Goal: Task Accomplishment & Management: Complete application form

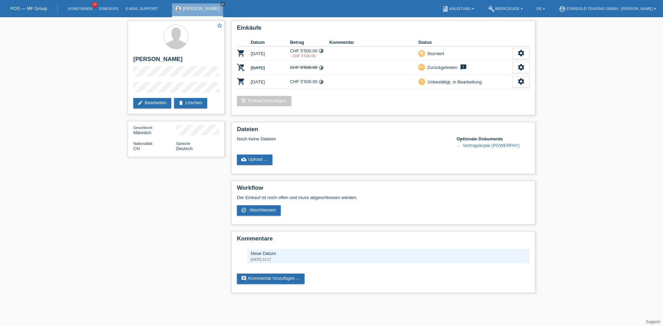
click at [221, 2] on icon "close" at bounding box center [222, 3] width 3 height 3
click at [520, 81] on icon "settings" at bounding box center [521, 82] width 8 height 8
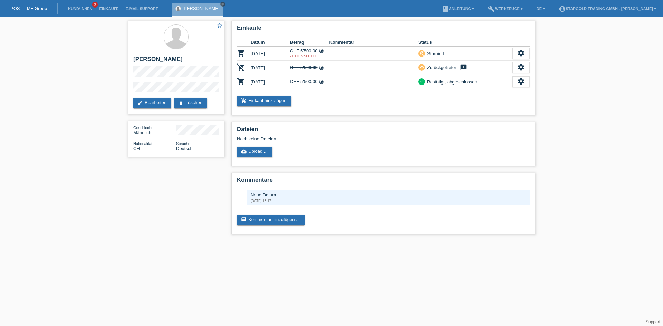
click at [221, 4] on icon "close" at bounding box center [222, 3] width 3 height 3
click at [31, 6] on div "POS — MF Group" at bounding box center [29, 8] width 58 height 11
click at [36, 9] on link "POS — MF Group" at bounding box center [28, 8] width 37 height 5
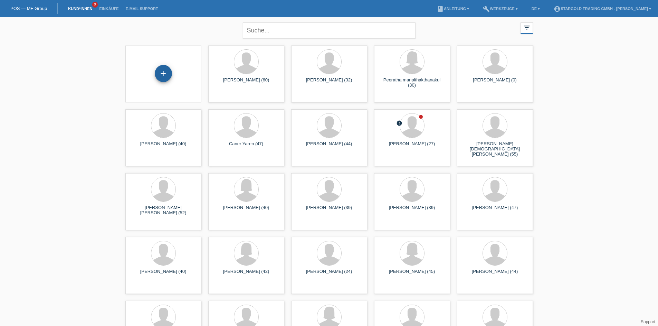
click at [161, 78] on div "+" at bounding box center [163, 73] width 17 height 17
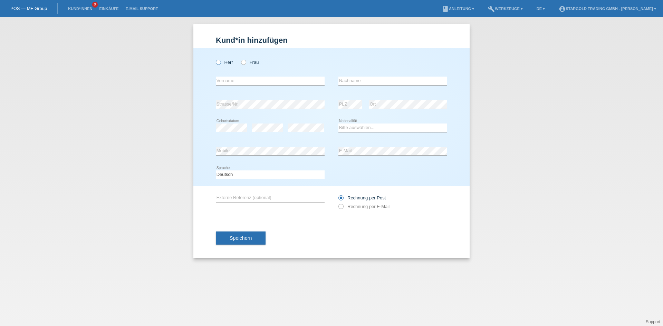
click at [215, 59] on icon at bounding box center [215, 59] width 0 height 0
click at [218, 60] on input "Herr" at bounding box center [218, 62] width 4 height 4
radio input "true"
click at [268, 79] on input "text" at bounding box center [270, 81] width 109 height 9
click at [251, 80] on input "text" at bounding box center [270, 81] width 109 height 9
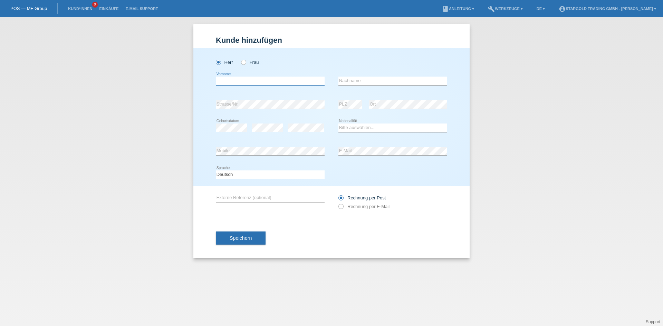
paste input "Dominik"
type input "Dominik"
click at [381, 82] on input "text" at bounding box center [392, 81] width 109 height 9
paste input "von Deschwanden"
type input "von Deschwanden"
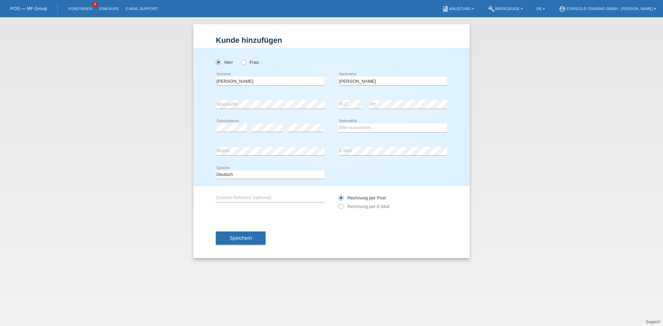
click at [517, 145] on div "Kund*in hinzufügen Kunde hinzufügen Kundin hinzufügen Herr Frau Dominik error V…" at bounding box center [331, 171] width 663 height 309
click at [314, 123] on div "error" at bounding box center [306, 127] width 36 height 23
click at [363, 129] on select "Bitte auswählen... Schweiz Deutschland Liechtenstein Österreich ------------ Af…" at bounding box center [392, 128] width 109 height 8
select select "CH"
click at [338, 124] on select "Bitte auswählen... Schweiz Deutschland Liechtenstein Österreich ------------ Af…" at bounding box center [392, 128] width 109 height 8
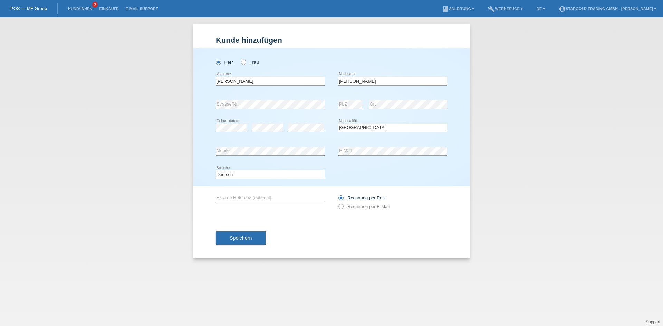
click at [285, 157] on div "error Mobile" at bounding box center [270, 151] width 109 height 23
click at [359, 147] on div "error E-Mail" at bounding box center [392, 151] width 109 height 23
click at [372, 207] on label "Rechnung per E-Mail" at bounding box center [363, 206] width 51 height 5
click at [343, 207] on input "Rechnung per E-Mail" at bounding box center [340, 208] width 4 height 9
radio input "true"
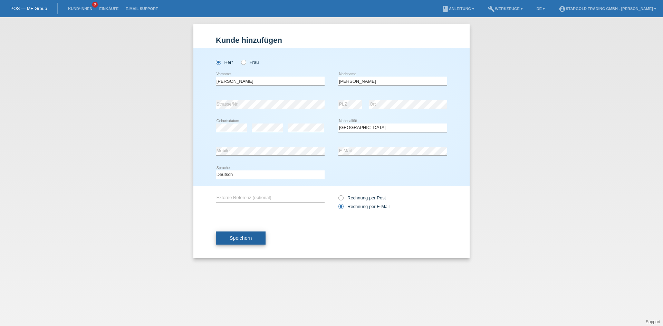
click at [249, 242] on button "Speichern" at bounding box center [241, 238] width 50 height 13
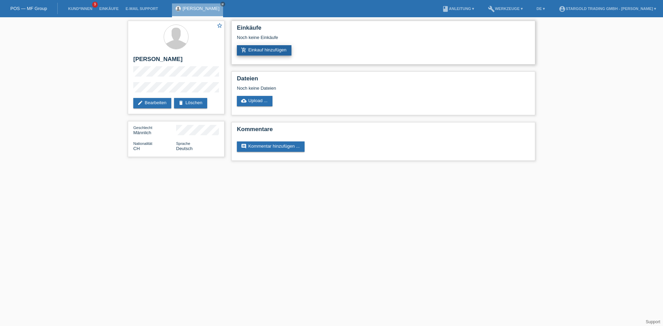
click at [269, 54] on link "add_shopping_cart Einkauf hinzufügen" at bounding box center [264, 50] width 55 height 10
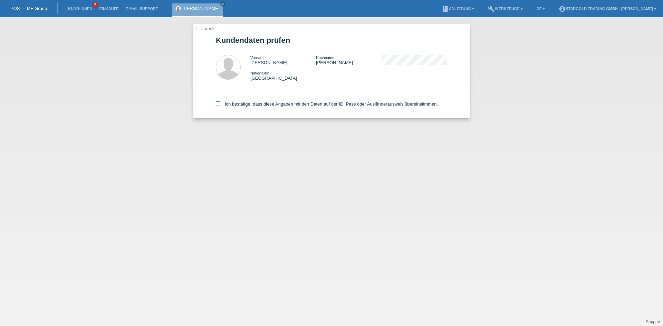
click at [371, 104] on label "Ich bestätige, dass diese Angaben mit den Daten auf der ID, Pass oder Ausländer…" at bounding box center [327, 104] width 222 height 5
click at [220, 104] on input "Ich bestätige, dass diese Angaben mit den Daten auf der ID, Pass oder Ausländer…" at bounding box center [218, 104] width 4 height 4
checkbox input "true"
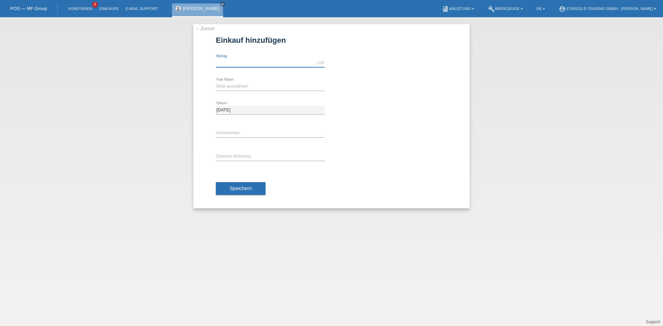
click at [235, 64] on input "text" at bounding box center [270, 63] width 109 height 9
type input "5900.00"
click at [272, 85] on select "Bitte auswählen 6 Raten 12 Raten 18 Raten 24 Raten 36 Raten 48 Raten" at bounding box center [270, 86] width 109 height 8
select select "495"
click at [216, 82] on select "Bitte auswählen 6 Raten 12 Raten 18 Raten 24 Raten 36 Raten 48 Raten" at bounding box center [270, 86] width 109 height 8
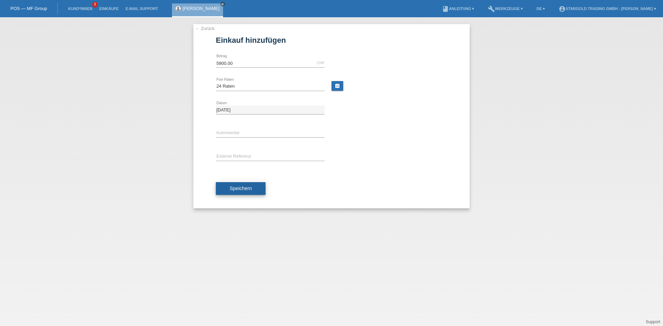
click at [239, 186] on span "Speichern" at bounding box center [241, 189] width 22 height 6
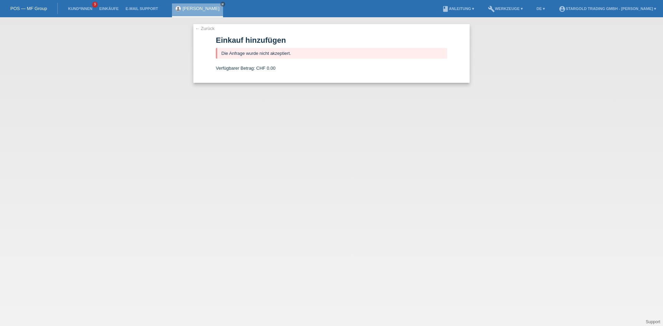
click at [31, 6] on link "POS — MF Group" at bounding box center [28, 8] width 37 height 5
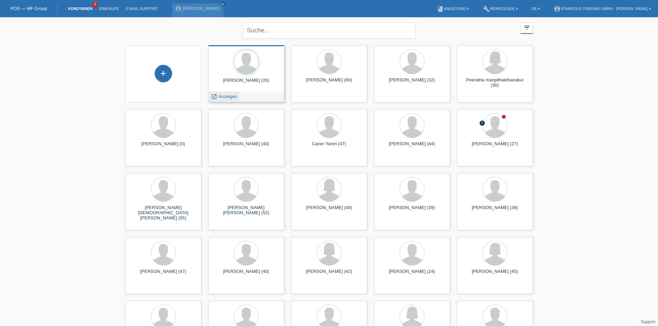
click at [226, 97] on span "Anzeigen" at bounding box center [227, 96] width 19 height 5
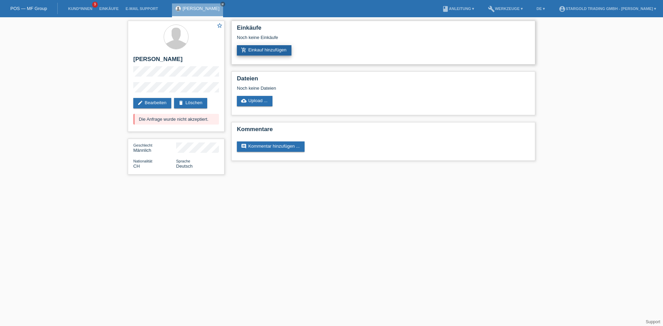
click at [273, 49] on link "add_shopping_cart Einkauf hinzufügen" at bounding box center [264, 50] width 55 height 10
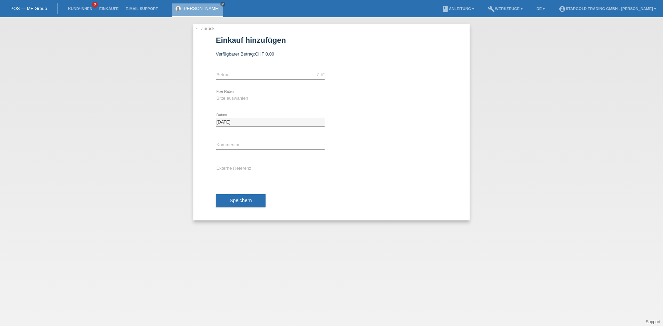
click at [274, 69] on div "CHF error Betrag" at bounding box center [270, 75] width 109 height 23
click at [275, 77] on input "text" at bounding box center [270, 75] width 109 height 9
type input "12000.00"
click at [253, 199] on button "Speichern" at bounding box center [241, 200] width 50 height 13
drag, startPoint x: 242, startPoint y: 92, endPoint x: 244, endPoint y: 99, distance: 7.5
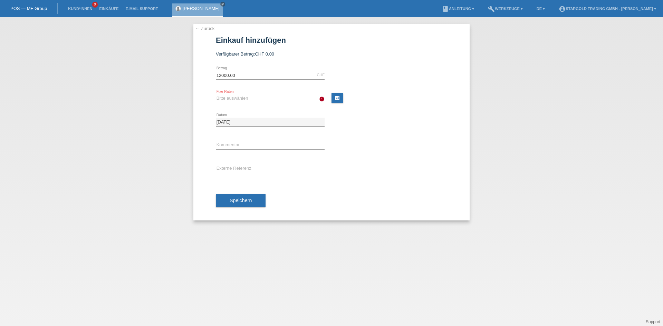
click at [242, 93] on div "Bitte auswählen 6 Raten 12 Raten 18 Raten 24 Raten 36 Raten 48 Raten error Fixe…" at bounding box center [270, 98] width 109 height 23
click at [244, 99] on select "Bitte auswählen 6 Raten 12 Raten 18 Raten 24 Raten 36 Raten 48 Raten" at bounding box center [270, 98] width 109 height 8
select select "493"
click at [216, 94] on select "Bitte auswählen 6 Raten 12 Raten 18 Raten 24 Raten 36 Raten 48 Raten" at bounding box center [270, 98] width 109 height 8
click at [244, 203] on span "Speichern" at bounding box center [241, 201] width 22 height 6
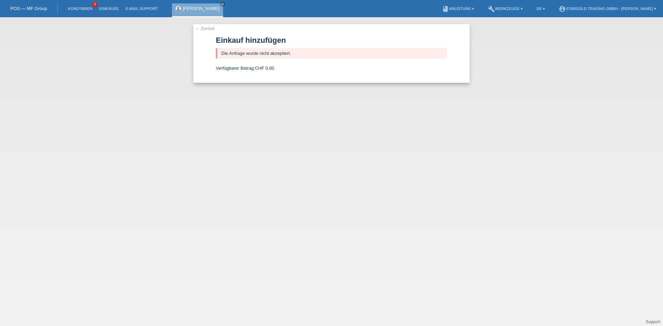
click at [208, 30] on link "← Zurück" at bounding box center [204, 28] width 19 height 5
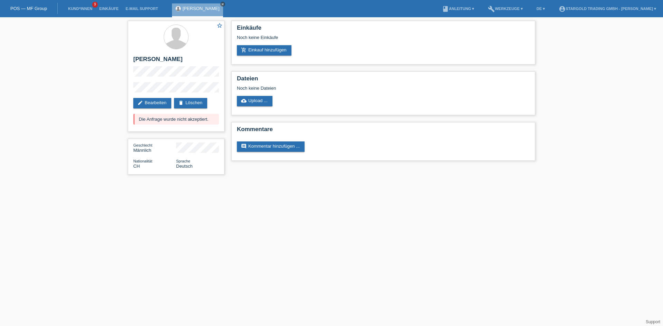
click at [223, 4] on div "Dominik von Deschwanden close" at bounding box center [197, 10] width 51 height 14
click at [224, 4] on icon "close" at bounding box center [222, 3] width 3 height 3
